Goal: Transaction & Acquisition: Purchase product/service

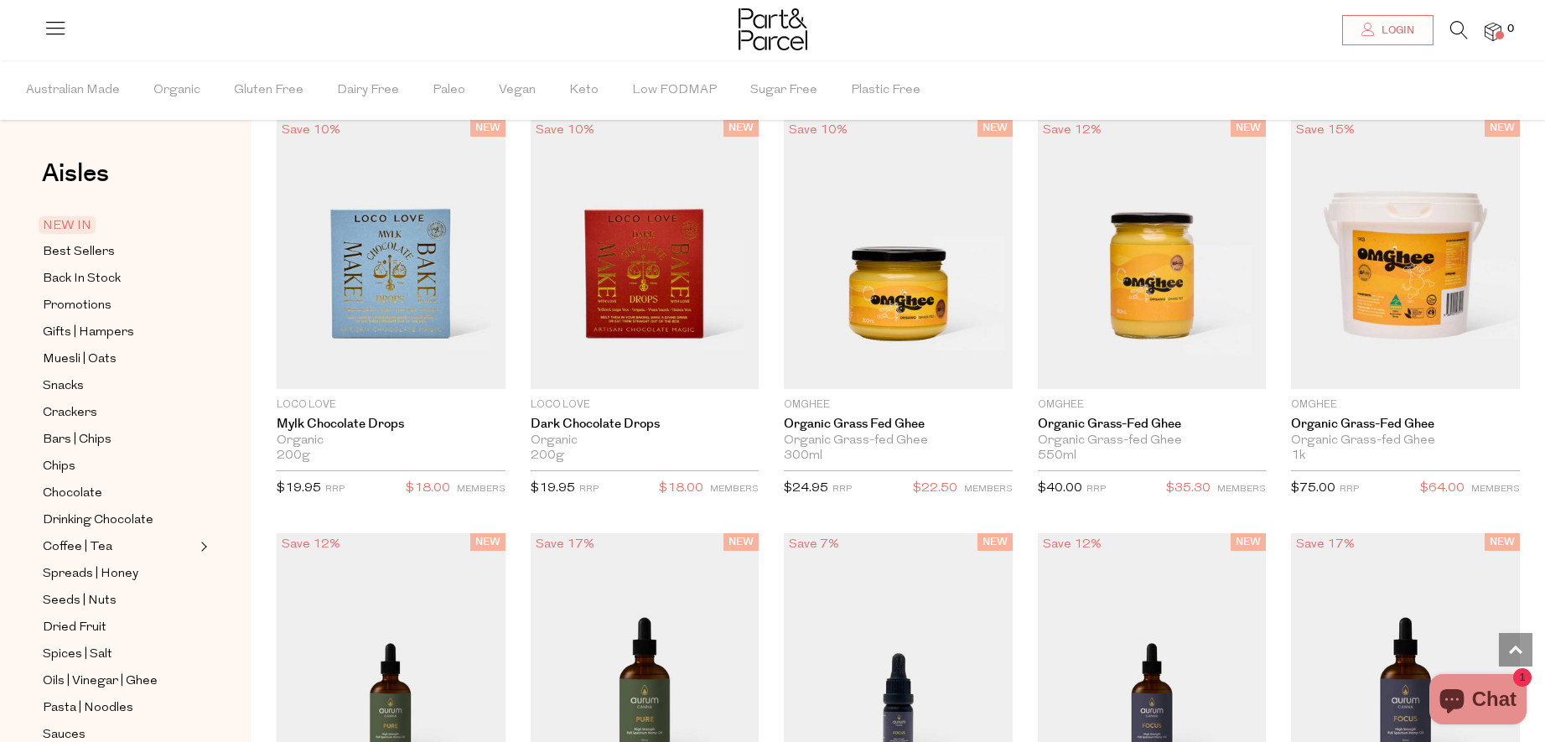
scroll to position [1497, 0]
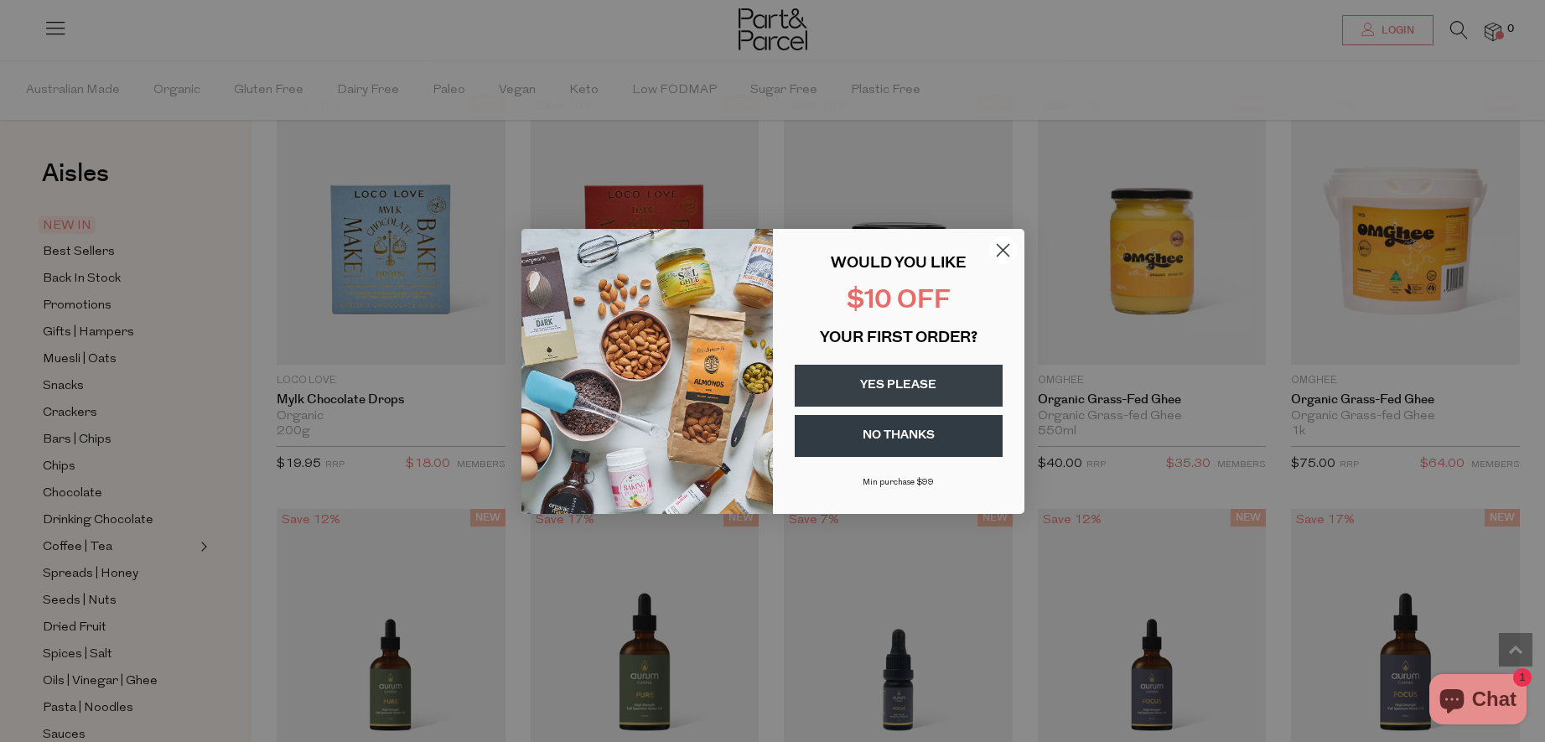
click at [1001, 250] on circle "Close dialog" at bounding box center [1003, 250] width 28 height 28
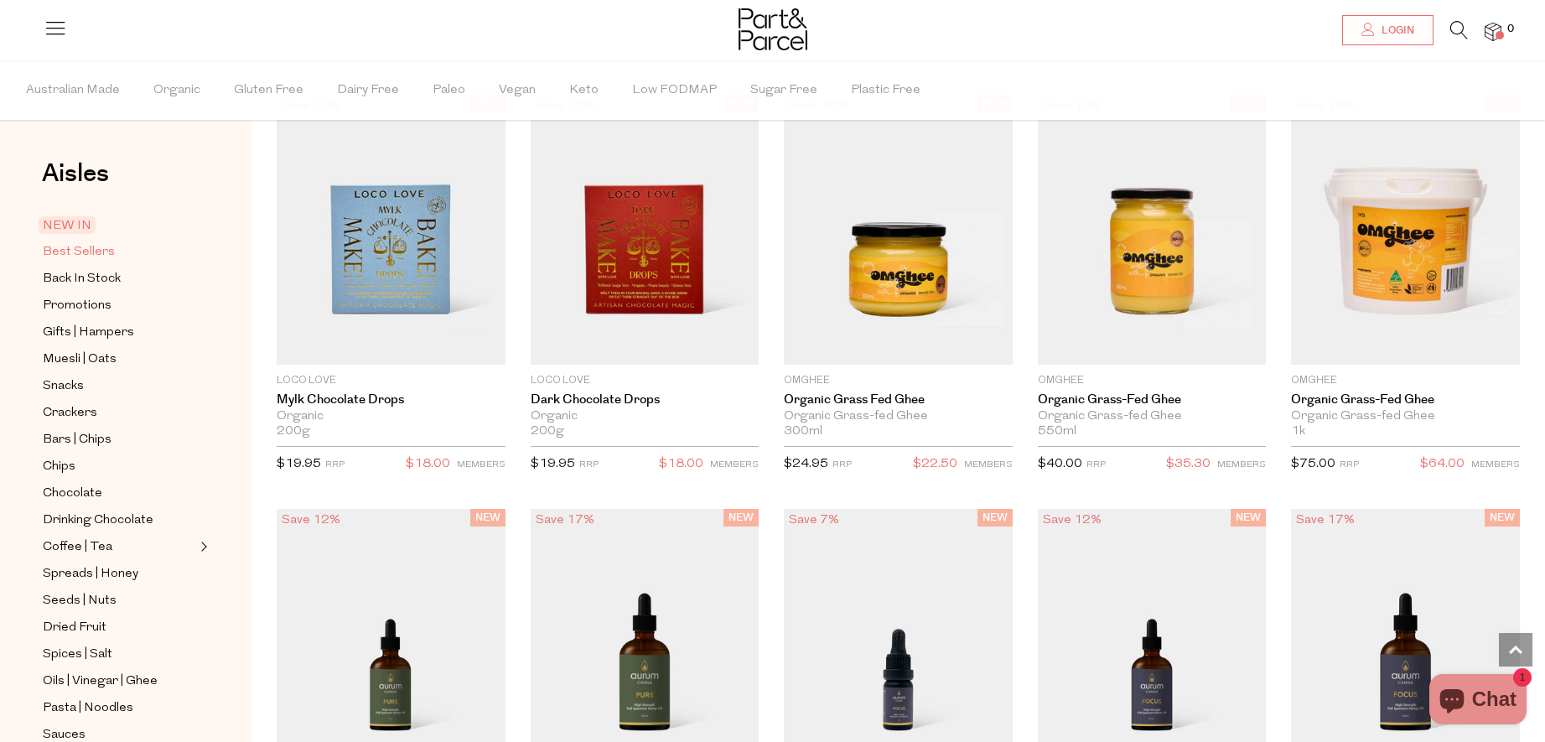
click at [98, 252] on span "Best Sellers" at bounding box center [79, 252] width 72 height 20
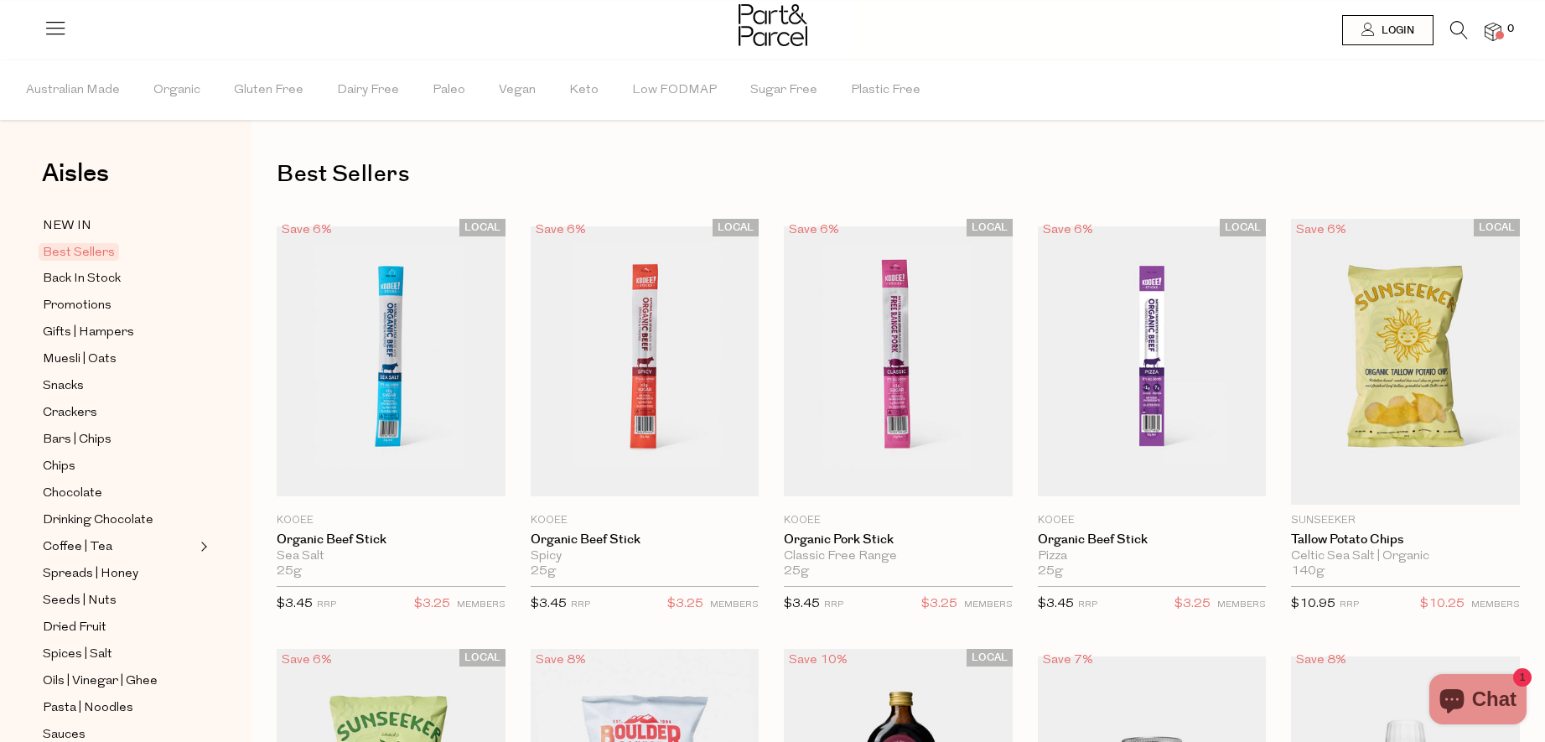
click at [1453, 23] on icon at bounding box center [1460, 30] width 18 height 18
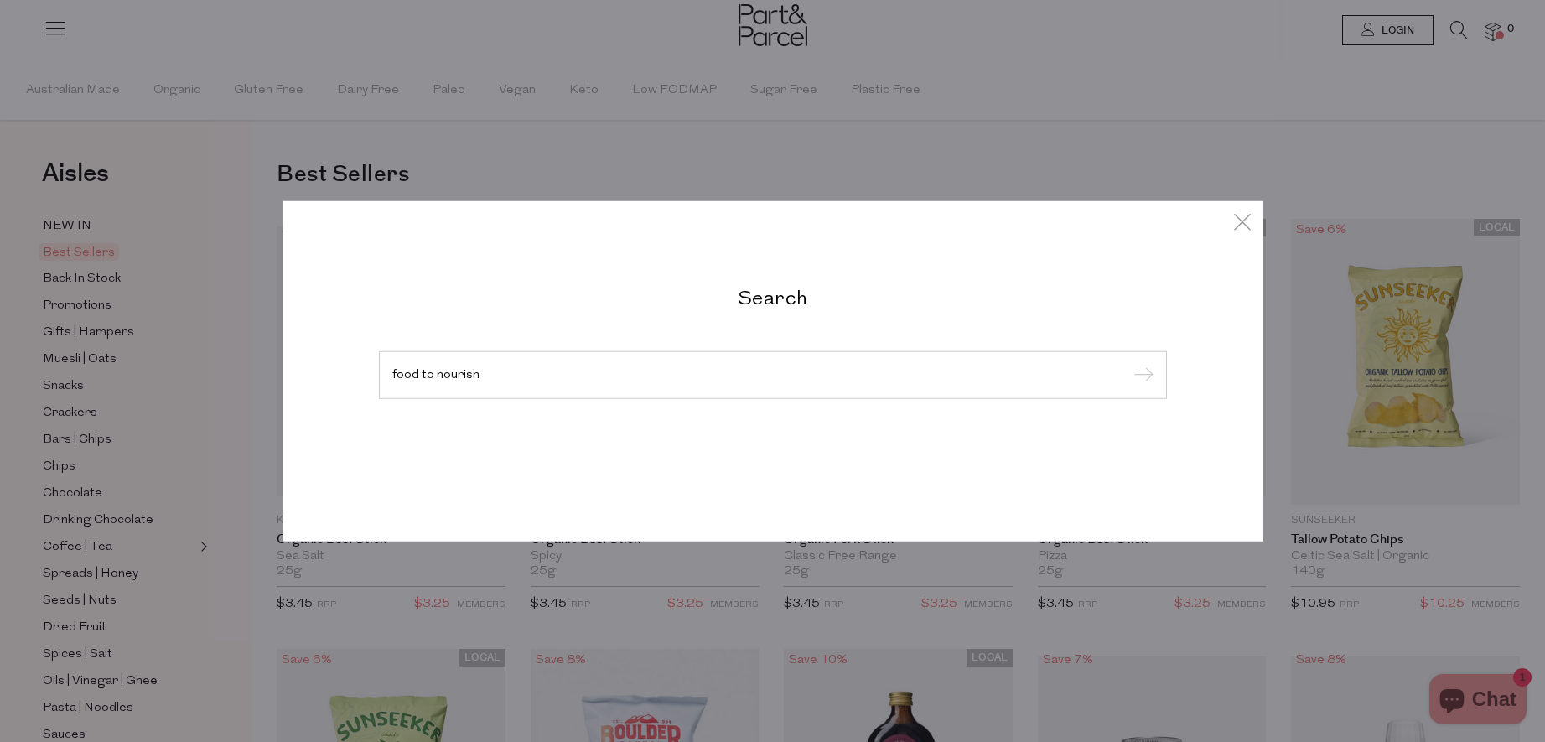
type input "food to nourish"
click at [1140, 376] on input "submit" at bounding box center [1141, 375] width 25 height 25
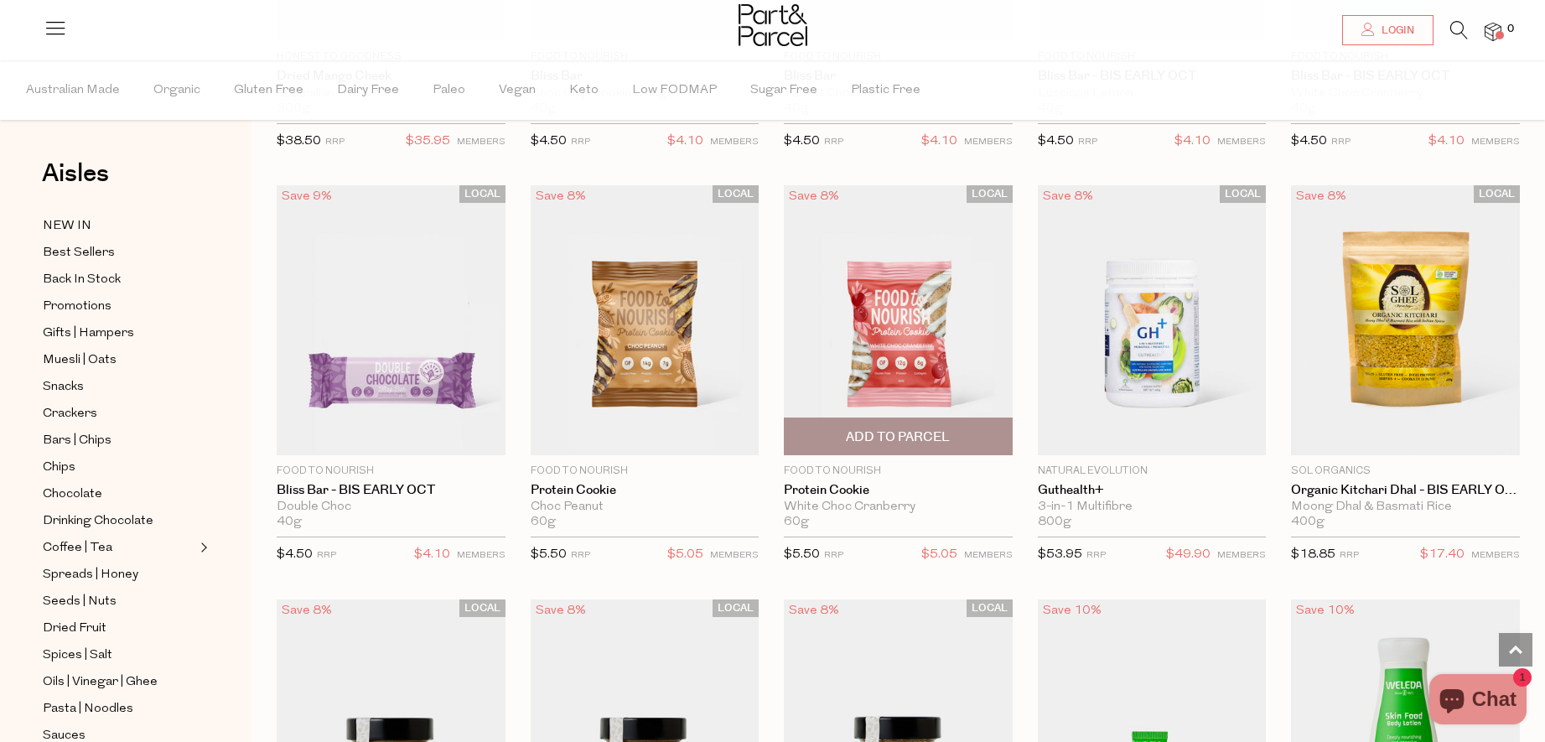
scroll to position [2948, 0]
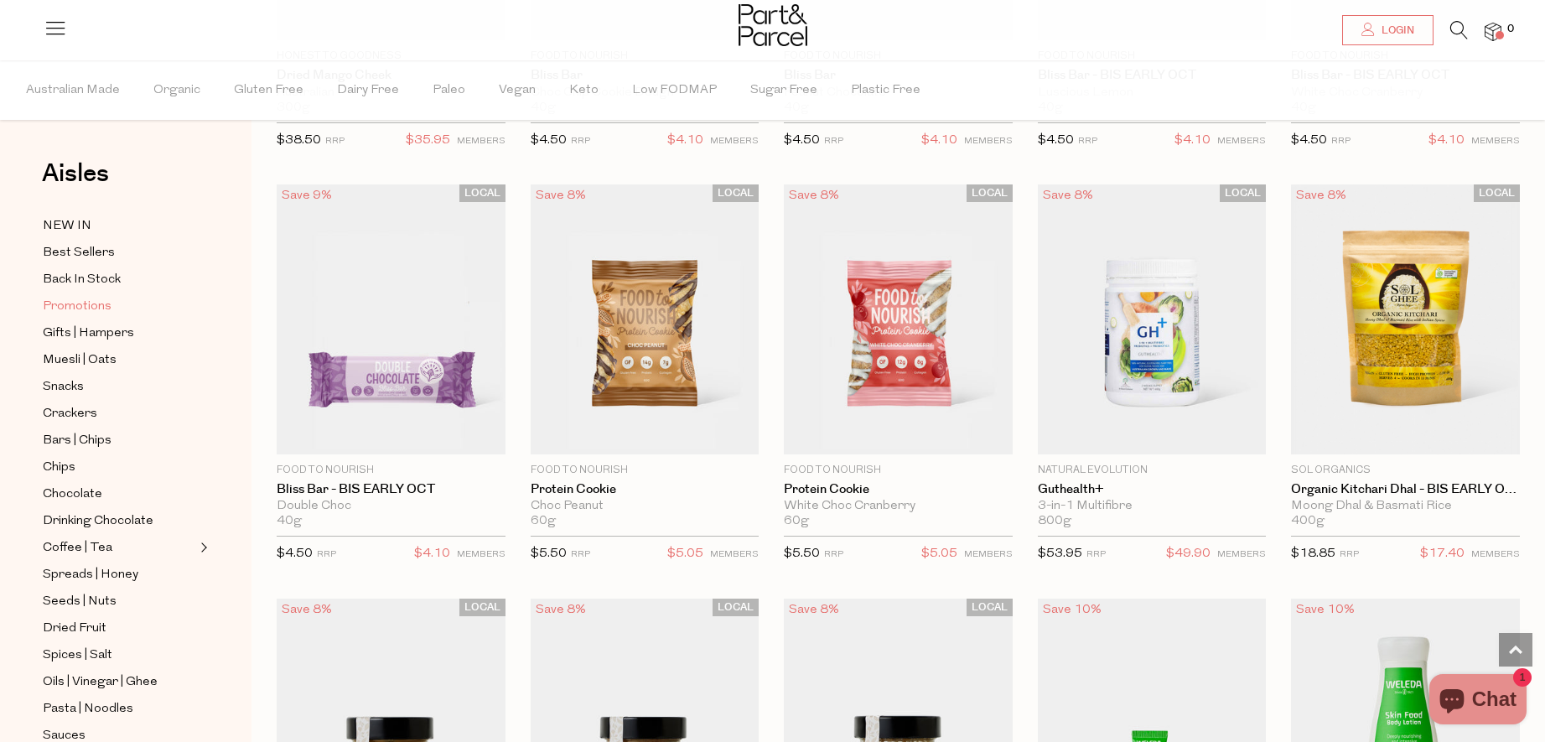
click at [95, 306] on span "Promotions" at bounding box center [77, 307] width 69 height 20
